Goal: Use online tool/utility: Utilize a website feature to perform a specific function

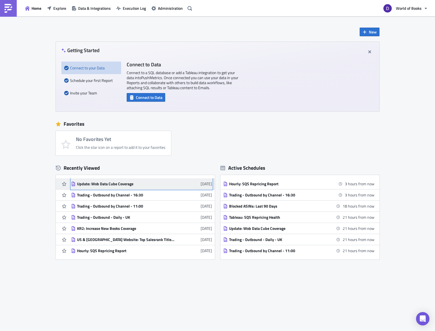
click at [118, 182] on div "Update: Wob Data Cube Coverage" at bounding box center [126, 183] width 98 height 5
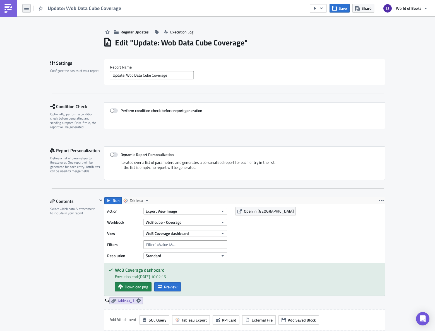
click at [23, 8] on button "button" at bounding box center [26, 8] width 8 height 8
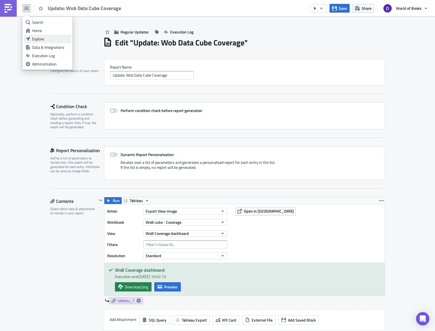
click at [48, 40] on div "Explore" at bounding box center [50, 39] width 37 height 6
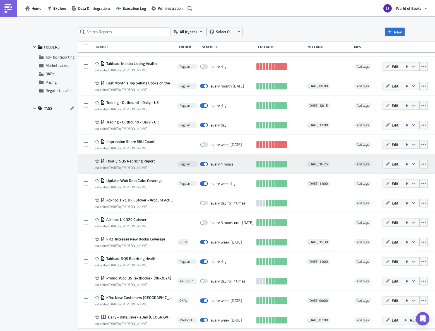
scroll to position [75, 0]
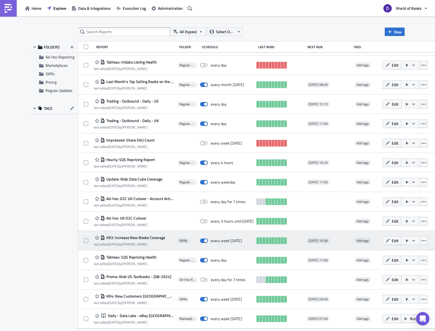
click at [141, 238] on span "KR2: Increase New Books Coverage" at bounding box center [135, 237] width 60 height 5
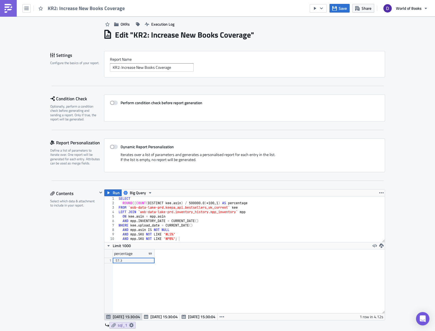
scroll to position [8, 0]
type textarea "AND mpp.SKU NOT LIKE 'NLS%'"
click at [193, 235] on div "SELECT ROUND (( COUNT ( DISTINCT kee . asin ) / 500000.0 ) * 100 , 1 ) AS perce…" at bounding box center [250, 223] width 267 height 55
drag, startPoint x: 192, startPoint y: 234, endPoint x: 96, endPoint y: 234, distance: 96.5
click at [97, 234] on div "Run Big Query AND mpp.SKU NOT LIKE 'NLS%' 1 2 3 4 5 6 7 8 9 10 SELECT ROUND (( …" at bounding box center [240, 258] width 287 height 139
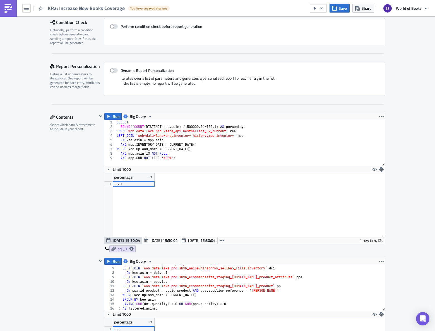
scroll to position [84, 0]
click at [192, 156] on div "SELECT ROUND (( COUNT ( DISTINCT kee . asin ) / 500000.0 ) * 100 , 1 ) AS perce…" at bounding box center [249, 147] width 269 height 55
click at [194, 159] on div "SELECT ROUND (( COUNT ( DISTINCT kee . asin ) / 500000.0 ) * 100 , 1 ) AS perce…" at bounding box center [249, 147] width 269 height 55
type textarea "AND mpp.SKU NOT LIKE 'NPB%';"
click at [115, 117] on span "Run" at bounding box center [116, 116] width 7 height 7
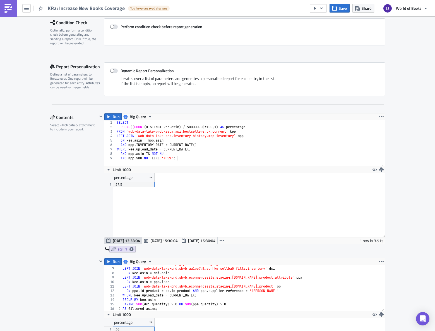
scroll to position [64, 280]
click at [140, 199] on div "percentage 1 57.5" at bounding box center [244, 205] width 280 height 64
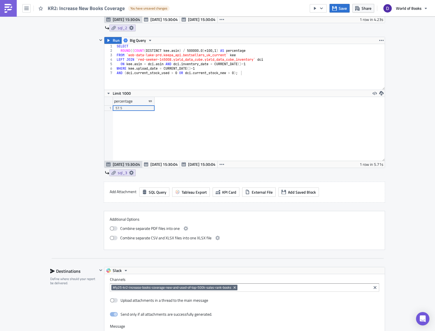
scroll to position [427, 0]
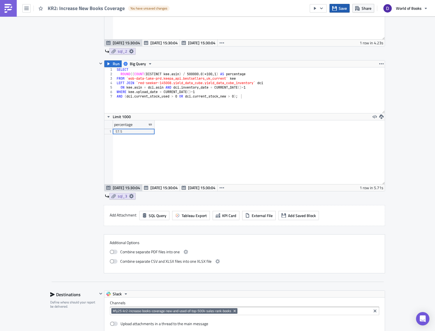
click at [336, 10] on button "Save" at bounding box center [339, 8] width 20 height 9
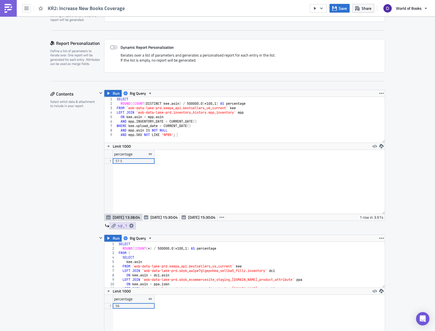
scroll to position [0, 0]
